Goal: Information Seeking & Learning: Find specific fact

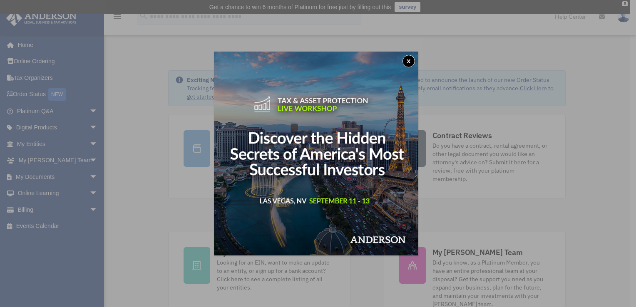
click at [411, 62] on button "x" at bounding box center [409, 61] width 12 height 12
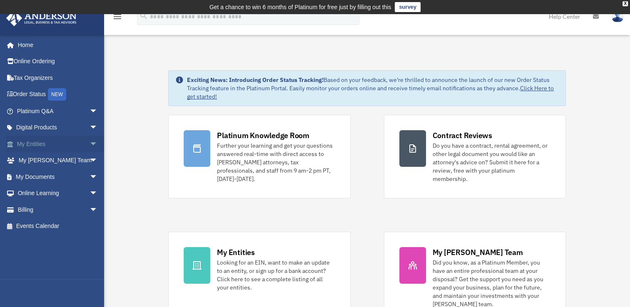
click at [90, 142] on span "arrow_drop_down" at bounding box center [98, 144] width 17 height 17
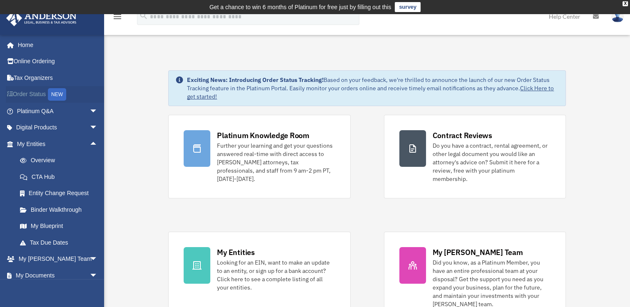
click at [49, 96] on link "Order Status NEW" at bounding box center [58, 94] width 105 height 17
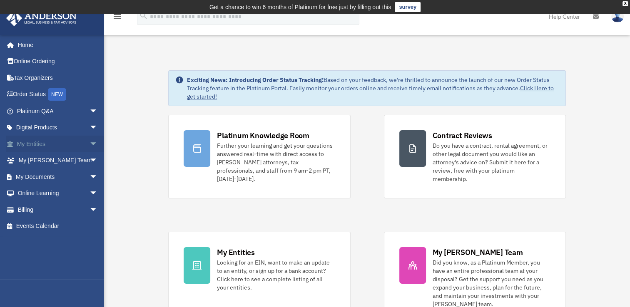
click at [40, 142] on link "My Entities arrow_drop_down" at bounding box center [58, 144] width 105 height 17
click at [90, 144] on span "arrow_drop_down" at bounding box center [98, 144] width 17 height 17
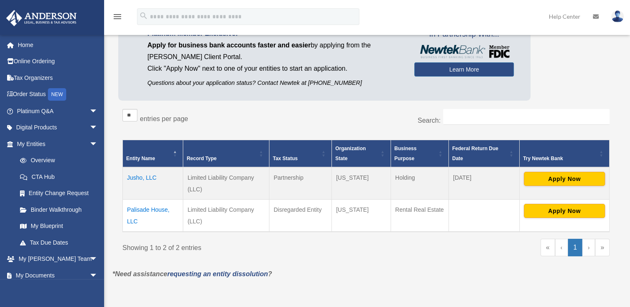
scroll to position [125, 0]
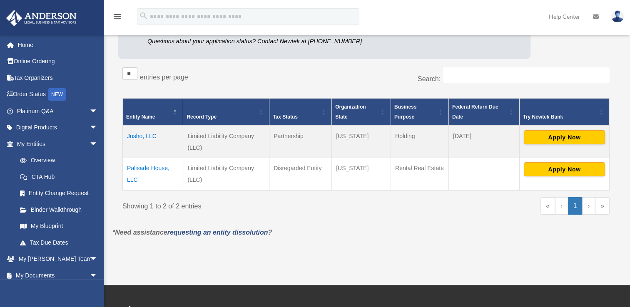
click at [155, 168] on td "Palisade House, LLC" at bounding box center [153, 174] width 60 height 32
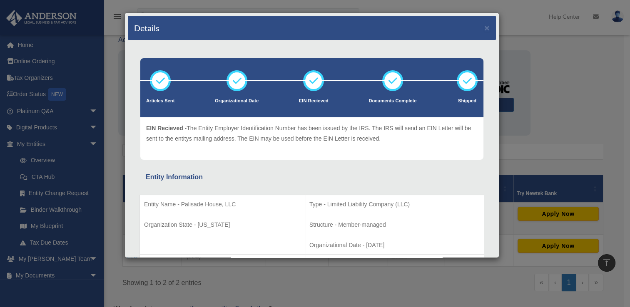
scroll to position [0, 0]
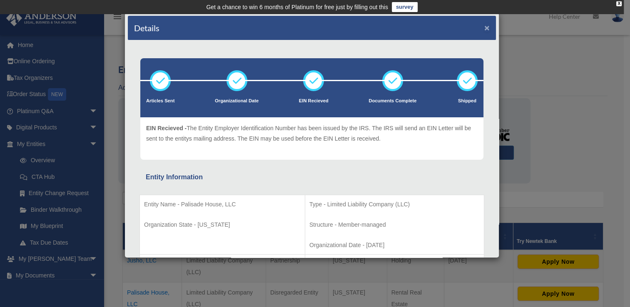
click at [484, 28] on button "×" at bounding box center [486, 27] width 5 height 9
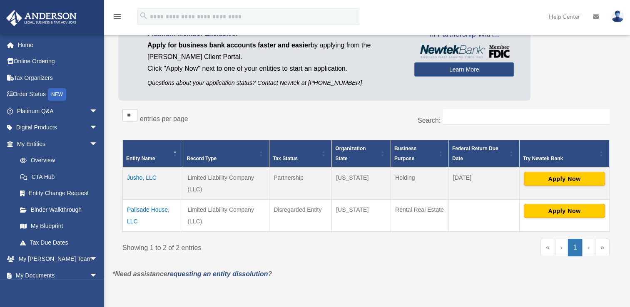
scroll to position [125, 0]
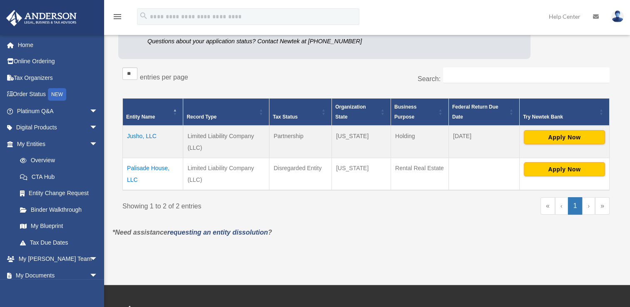
click at [138, 136] on td "Jusho, LLC" at bounding box center [153, 142] width 60 height 32
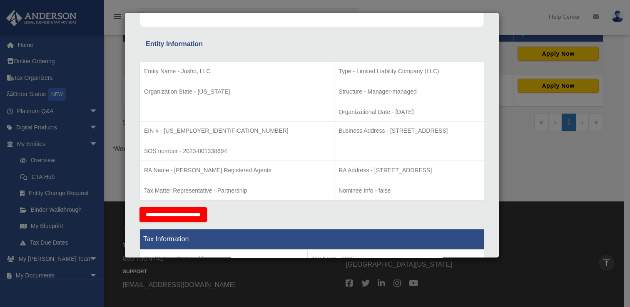
scroll to position [0, 0]
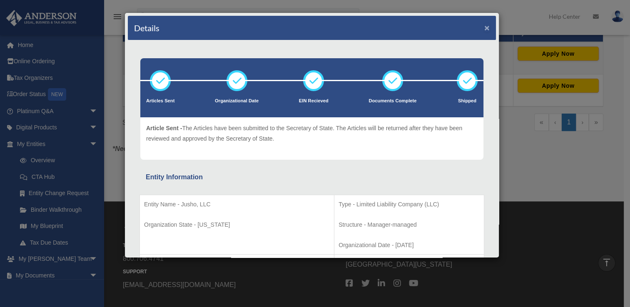
click at [484, 26] on button "×" at bounding box center [486, 27] width 5 height 9
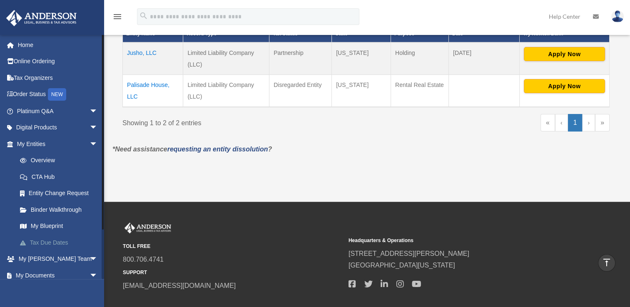
click at [61, 243] on link "Tax Due Dates" at bounding box center [61, 242] width 99 height 17
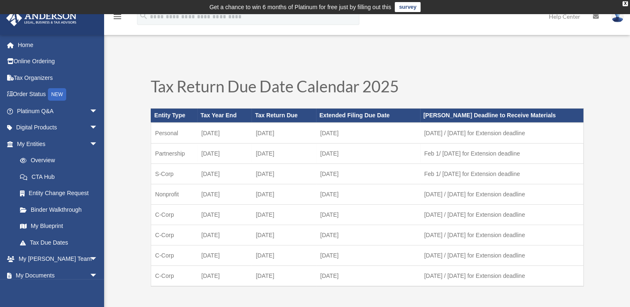
drag, startPoint x: 360, startPoint y: 152, endPoint x: 154, endPoint y: 149, distance: 205.7
click at [154, 149] on tr "Partnership December 31 March 17 September 15 Feb 1/ July 1 for Extension deadl…" at bounding box center [367, 154] width 433 height 20
click at [367, 154] on td "September 15" at bounding box center [368, 154] width 104 height 20
